Goal: Find specific page/section: Find specific page/section

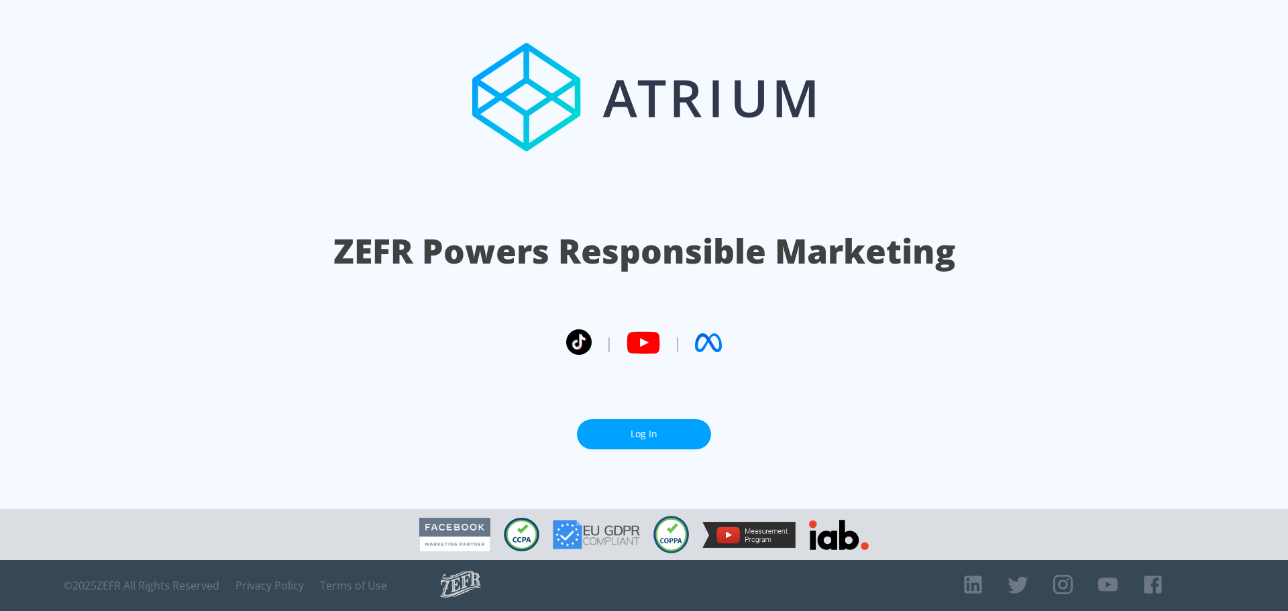
click at [638, 433] on link "Log In" at bounding box center [644, 434] width 134 height 30
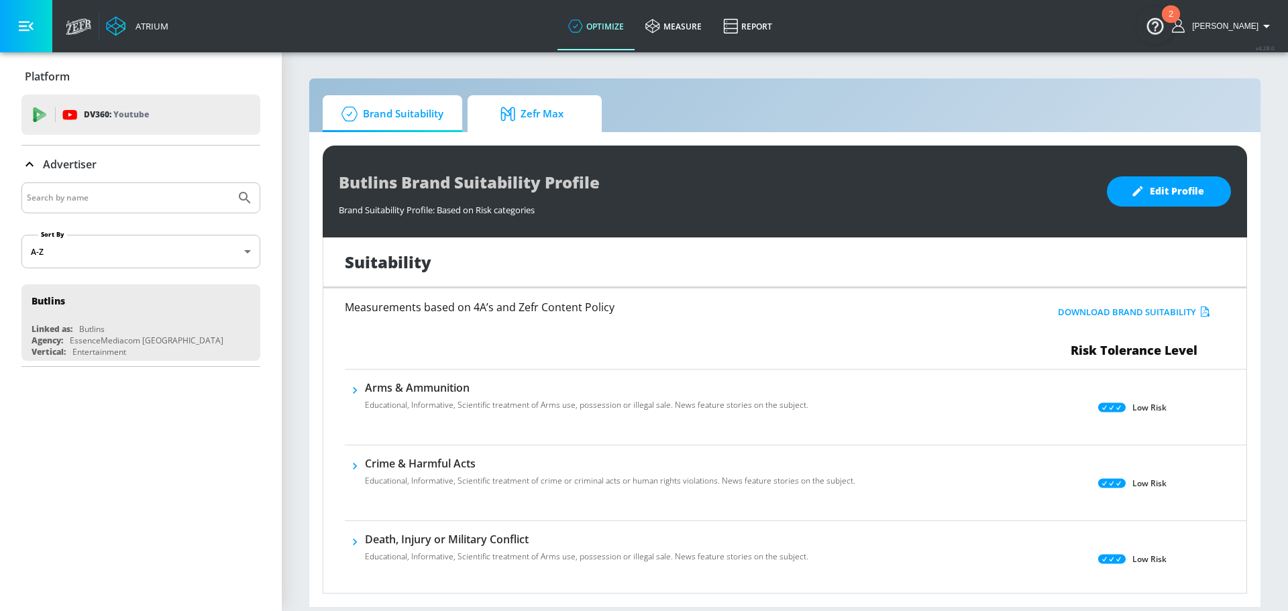
click at [556, 121] on span "Zefr Max" at bounding box center [532, 114] width 102 height 32
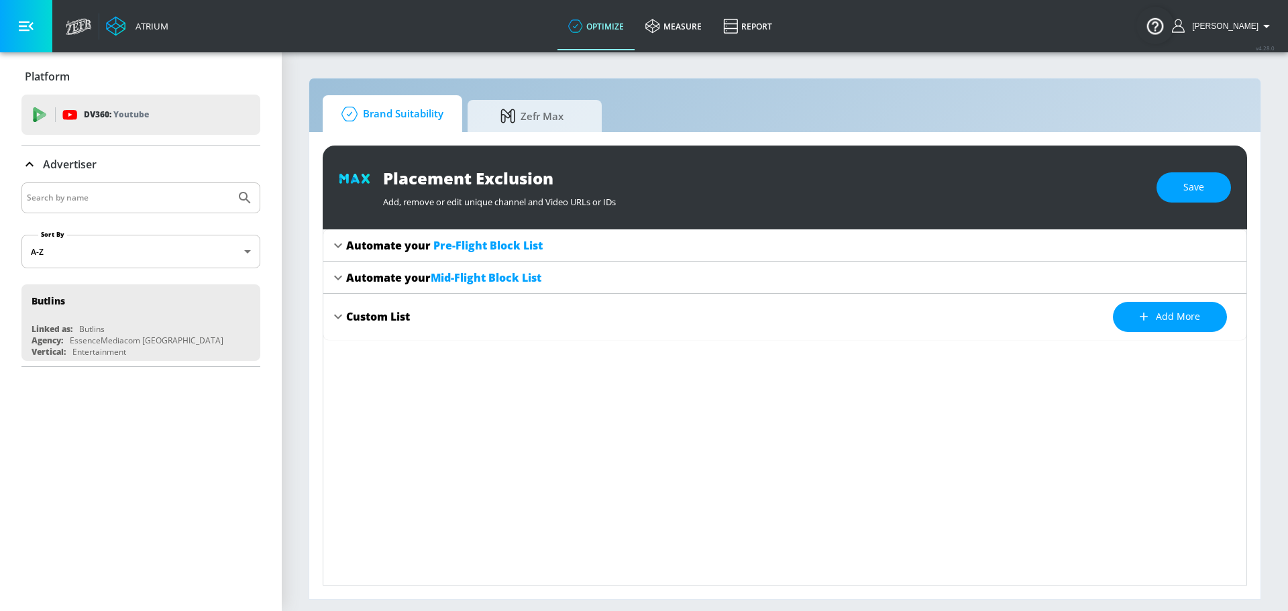
click at [376, 119] on span "Brand Suitability" at bounding box center [389, 114] width 107 height 32
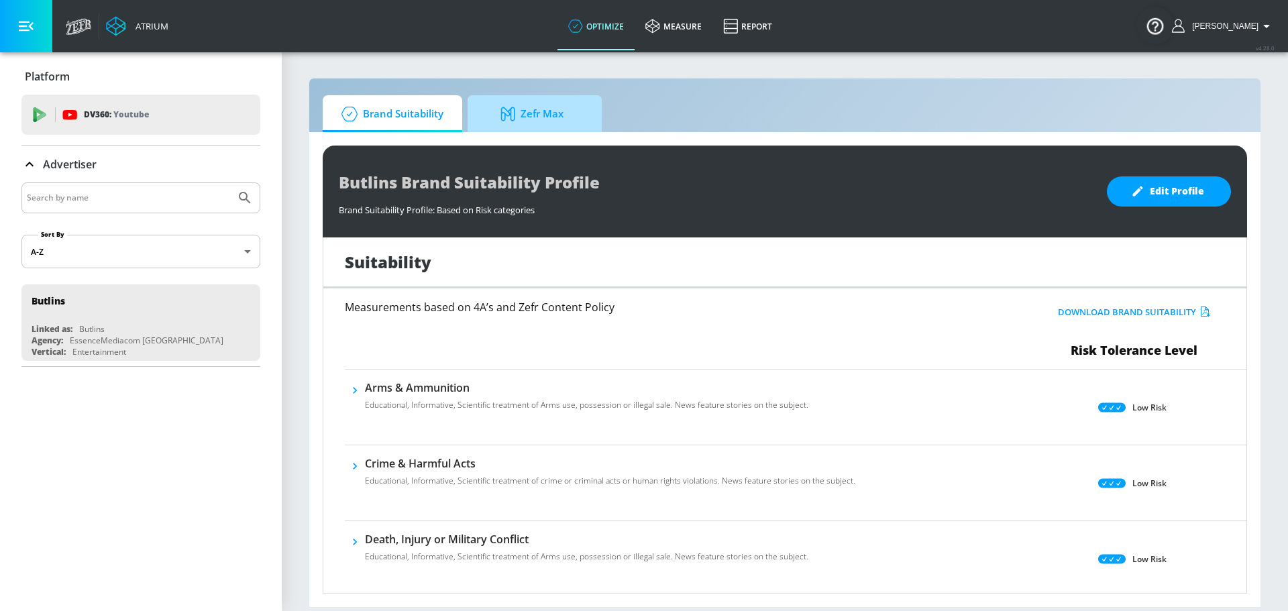
click at [514, 119] on icon at bounding box center [510, 114] width 20 height 15
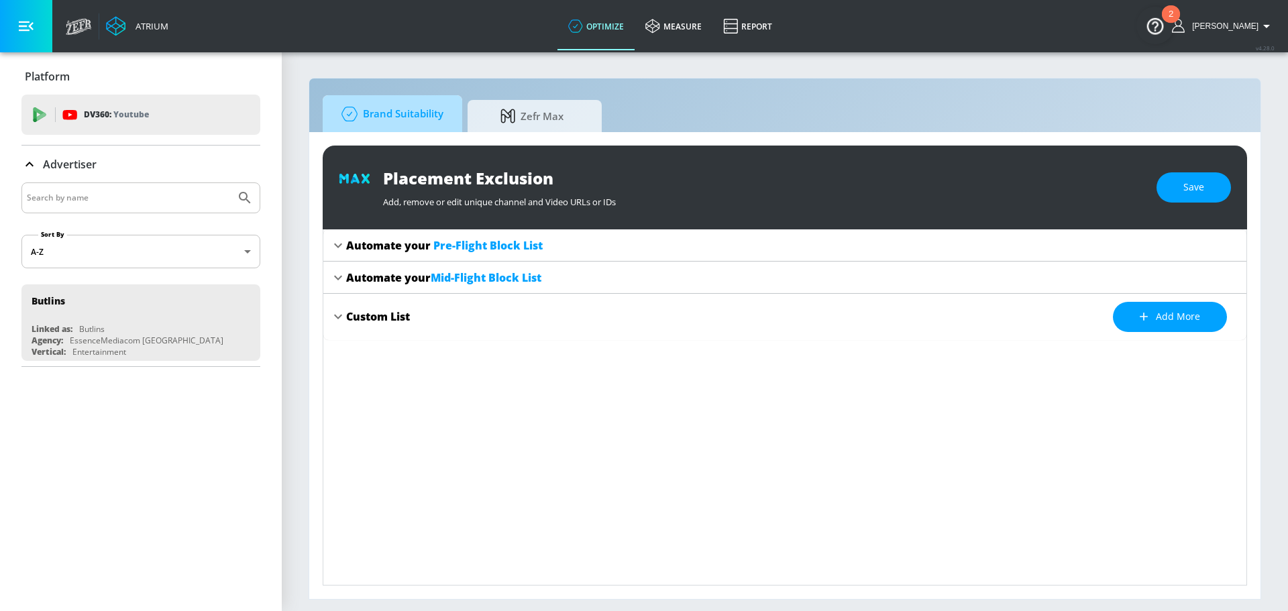
click at [386, 119] on span "Brand Suitability" at bounding box center [389, 114] width 107 height 32
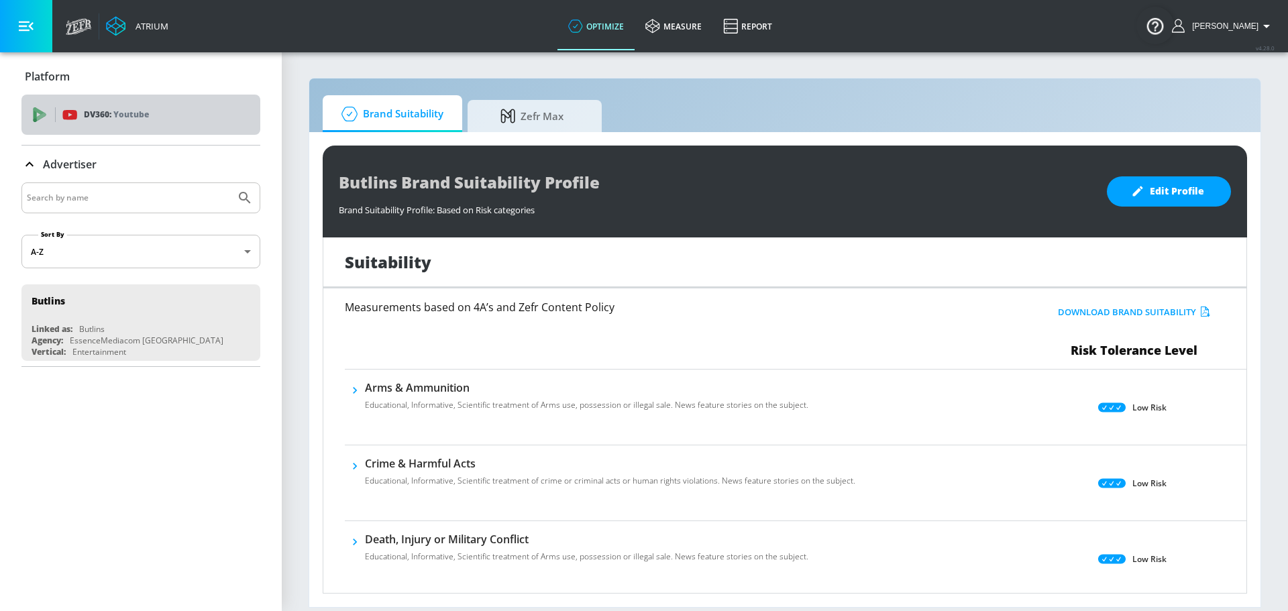
click at [160, 109] on div "DV360: Youtube" at bounding box center [155, 114] width 187 height 15
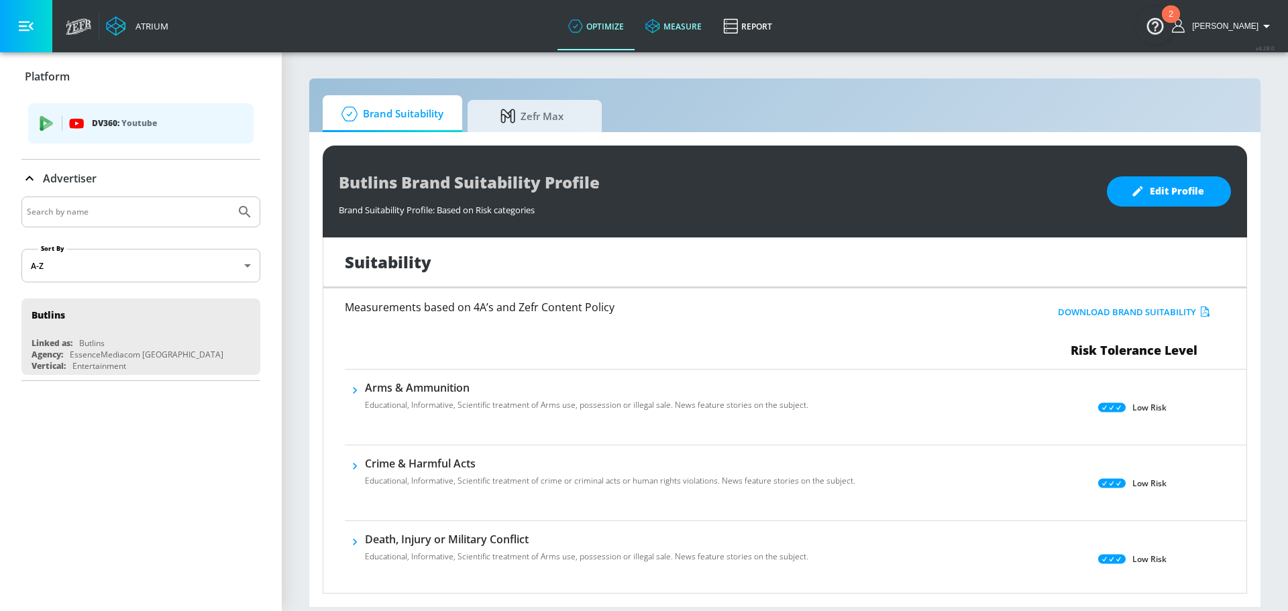
click at [654, 24] on icon at bounding box center [652, 26] width 15 height 15
